Goal: Task Accomplishment & Management: Manage account settings

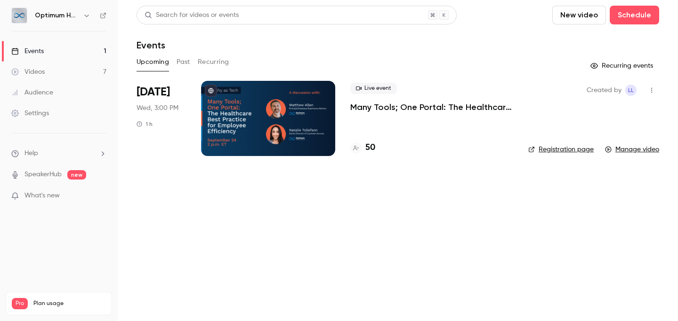
click at [460, 109] on p "Many Tools; One Portal: The Healthcare Best Practice for Employee Efficiency" at bounding box center [431, 107] width 163 height 11
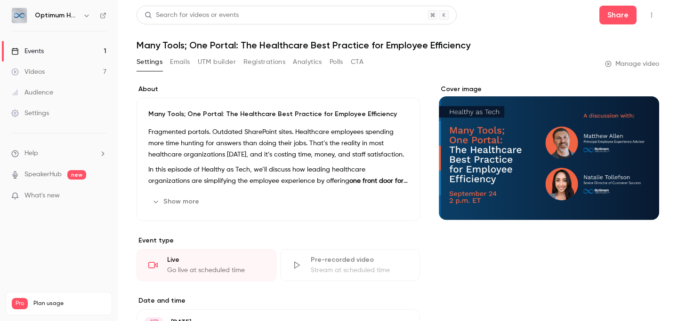
click at [270, 64] on button "Registrations" at bounding box center [264, 62] width 42 height 15
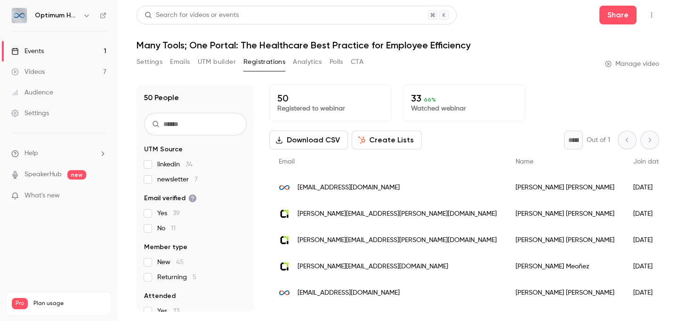
click at [319, 137] on button "Download CSV" at bounding box center [308, 140] width 79 height 19
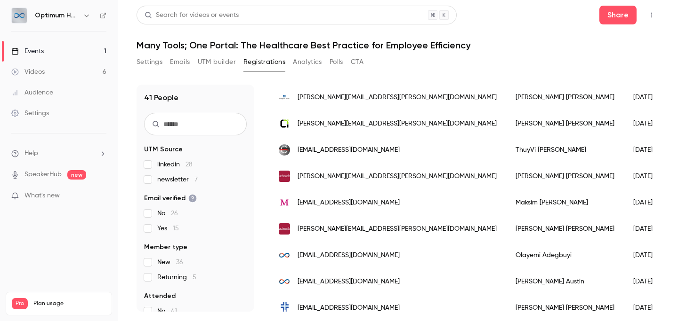
scroll to position [22, 0]
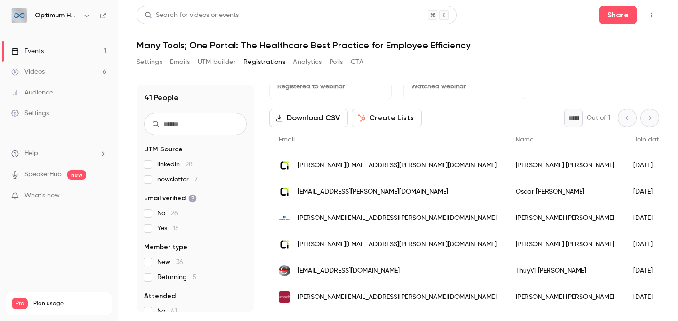
click at [56, 55] on link "Events 1" at bounding box center [59, 51] width 118 height 21
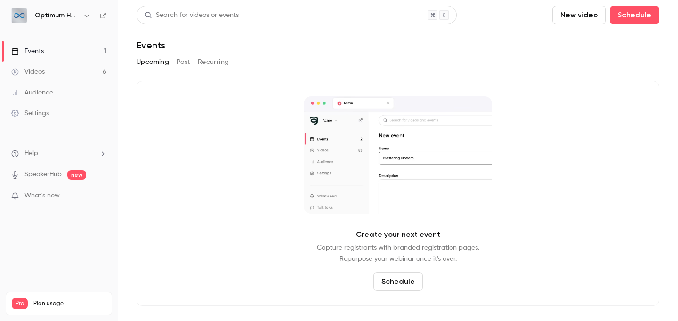
click at [180, 61] on button "Past" at bounding box center [184, 62] width 14 height 15
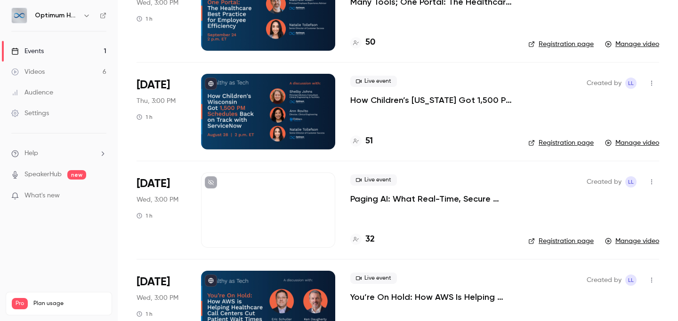
scroll to position [17, 0]
